Goal: Task Accomplishment & Management: Complete application form

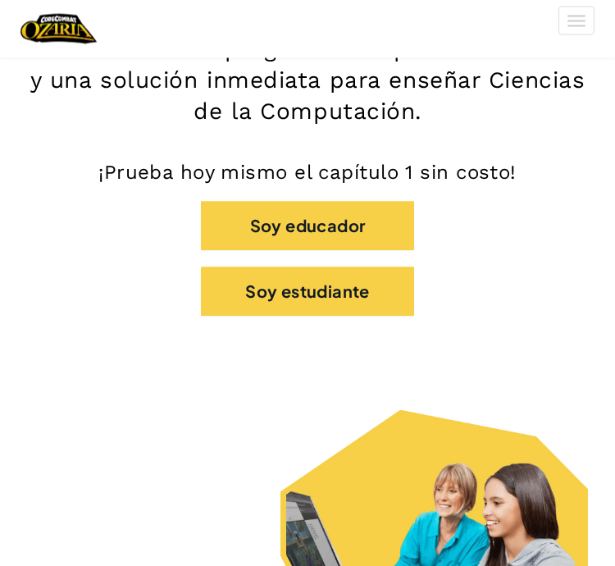
click at [372, 285] on button "Soy estudiante" at bounding box center [307, 291] width 213 height 49
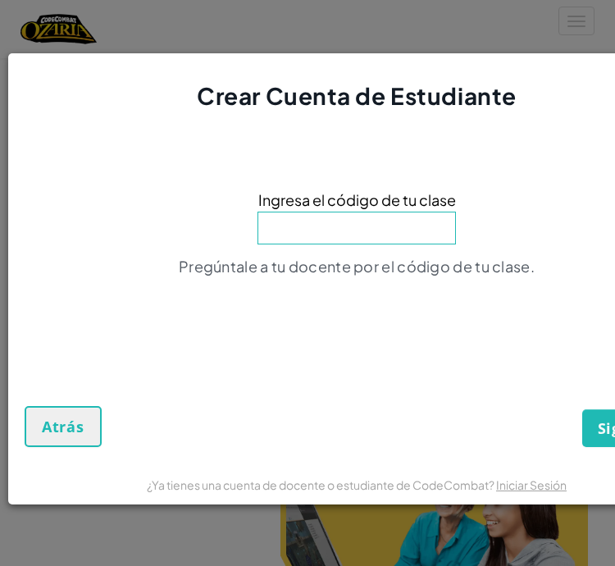
scroll to position [288, 0]
click at [74, 436] on span "Atrás" at bounding box center [63, 427] width 43 height 20
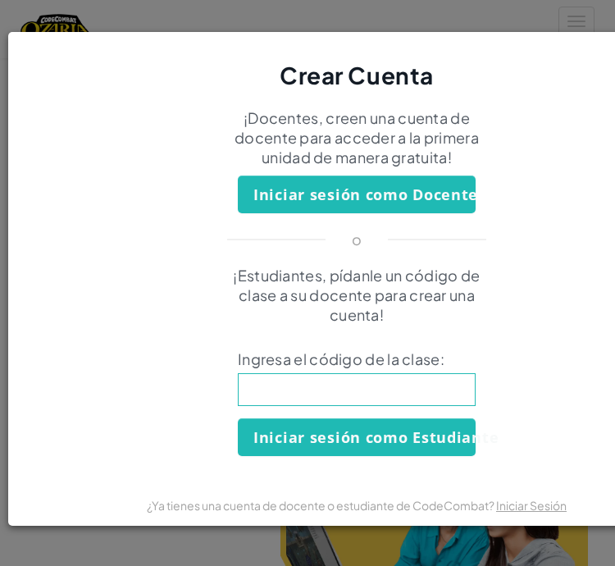
click at [441, 456] on button "Iniciar sesión como Estudiante" at bounding box center [357, 437] width 238 height 38
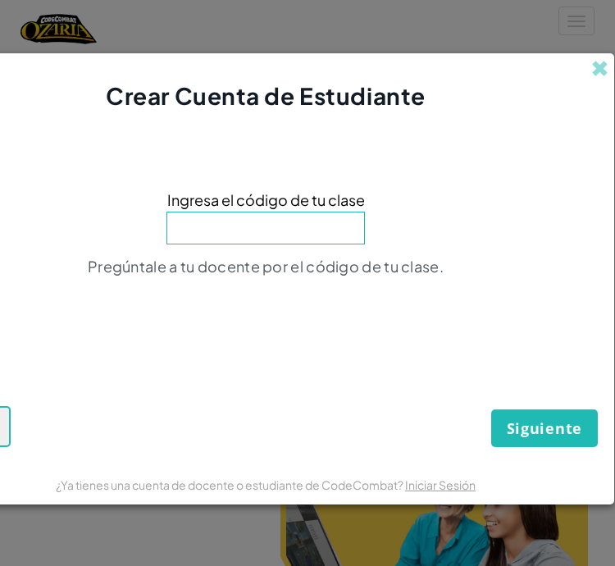
scroll to position [0, 90]
click at [599, 77] on span at bounding box center [600, 68] width 17 height 17
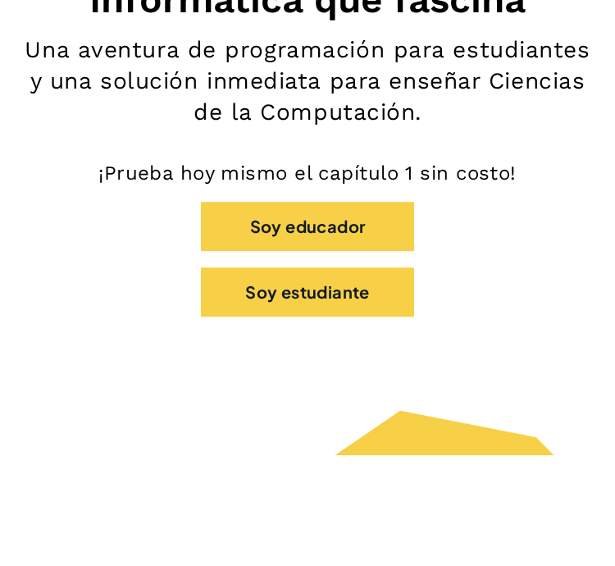
scroll to position [0, 0]
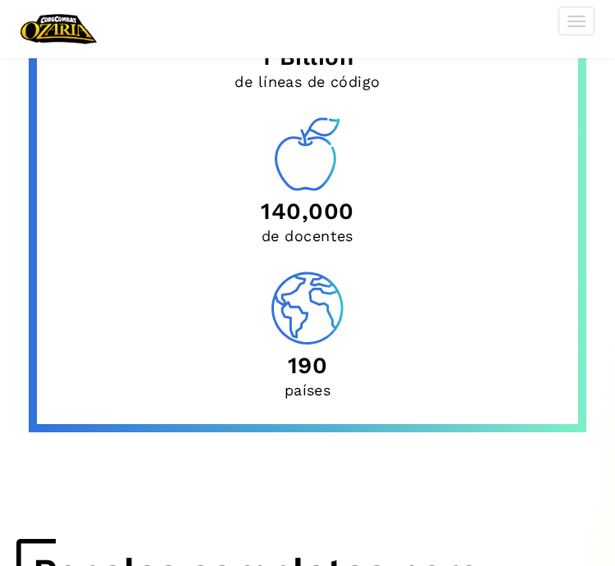
click at [572, 474] on section "Únete a nuestra comunidad global 20 Million de estudiantes 1 Billion de líneas …" at bounding box center [307, 109] width 615 height 859
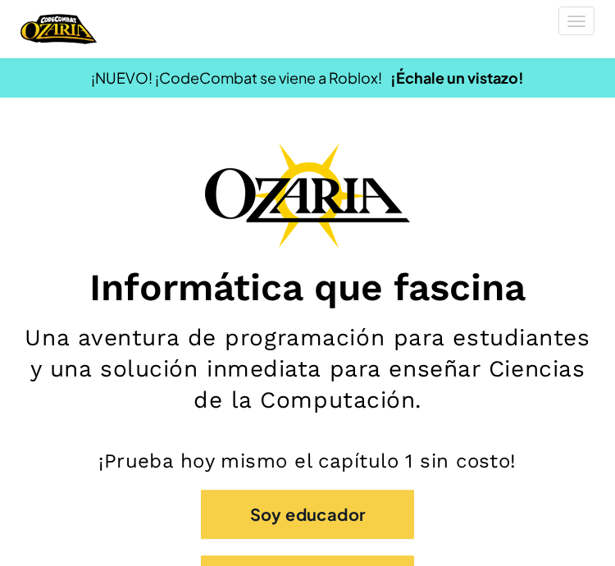
click at [76, 27] on img "Home" at bounding box center [59, 29] width 76 height 34
click at [584, 32] on button "[MEDICAL_DATA] la navigación" at bounding box center [576, 21] width 36 height 29
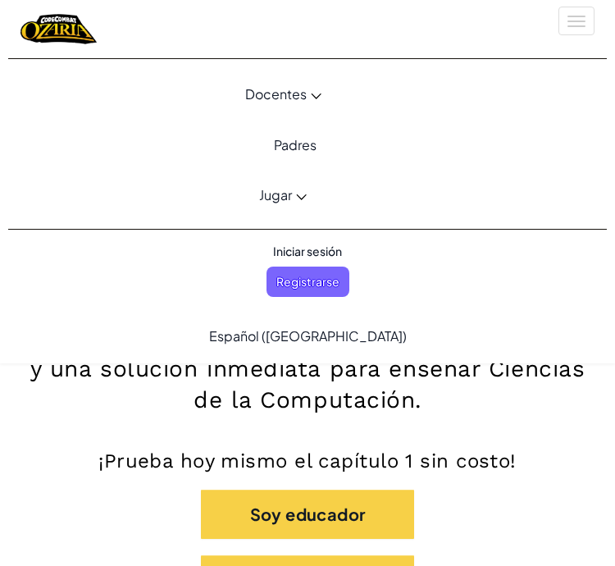
click at [320, 252] on span "Iniciar sesión" at bounding box center [307, 251] width 89 height 30
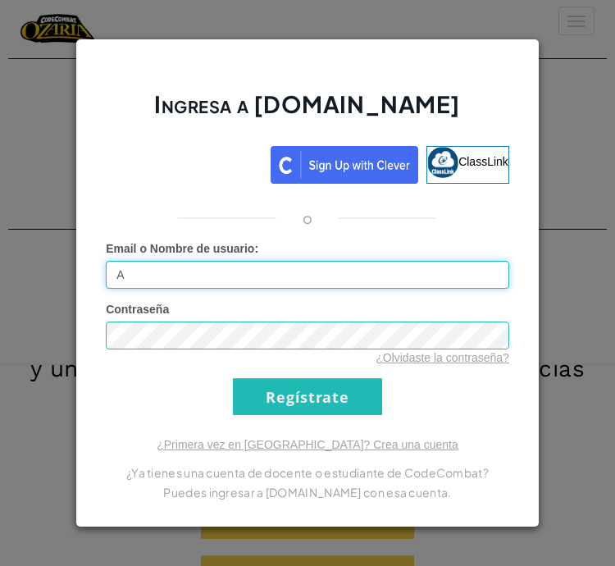
type input "[EMAIL_ADDRESS][DOMAIN_NAME]"
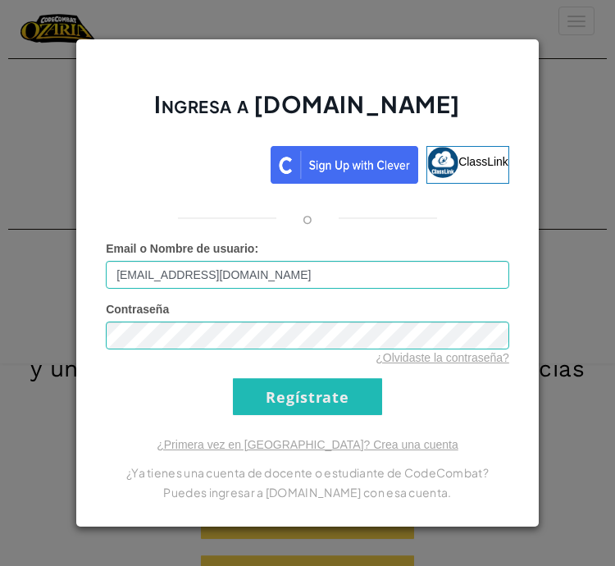
click at [333, 401] on input "Regístrate" at bounding box center [307, 396] width 149 height 37
